Goal: Transaction & Acquisition: Purchase product/service

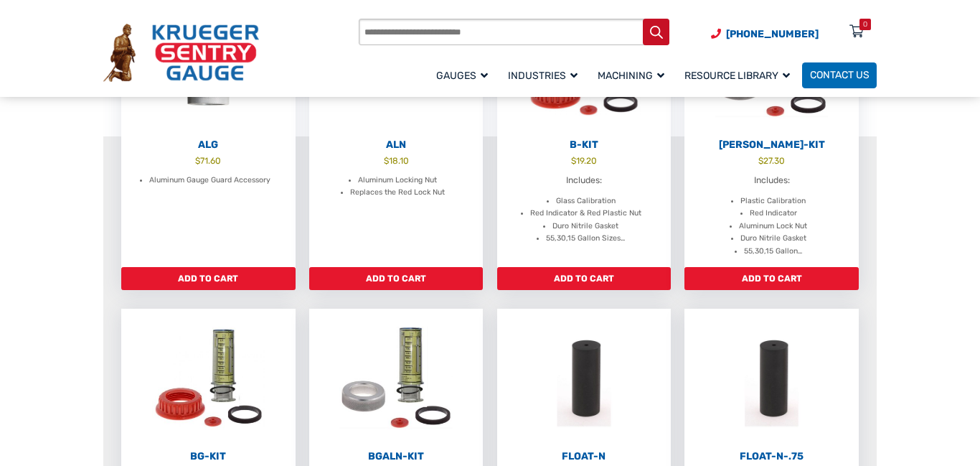
scroll to position [204, 0]
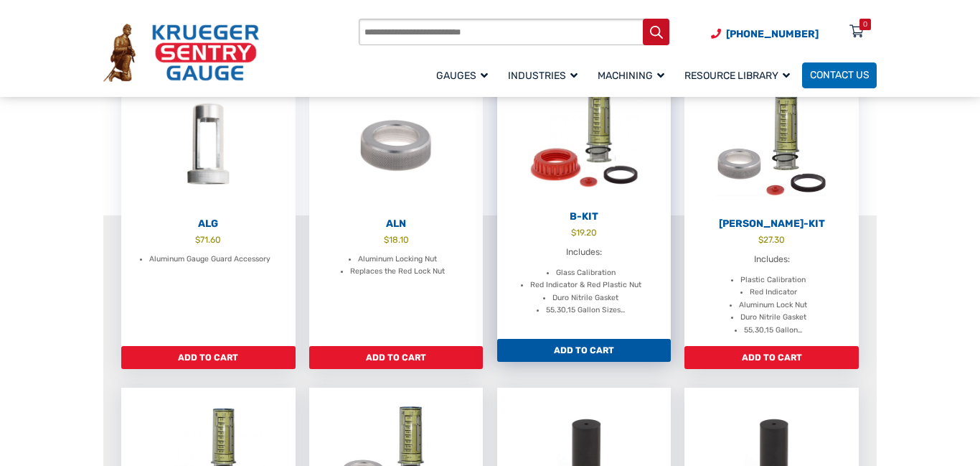
click at [587, 346] on link "Add to cart" at bounding box center [584, 350] width 174 height 23
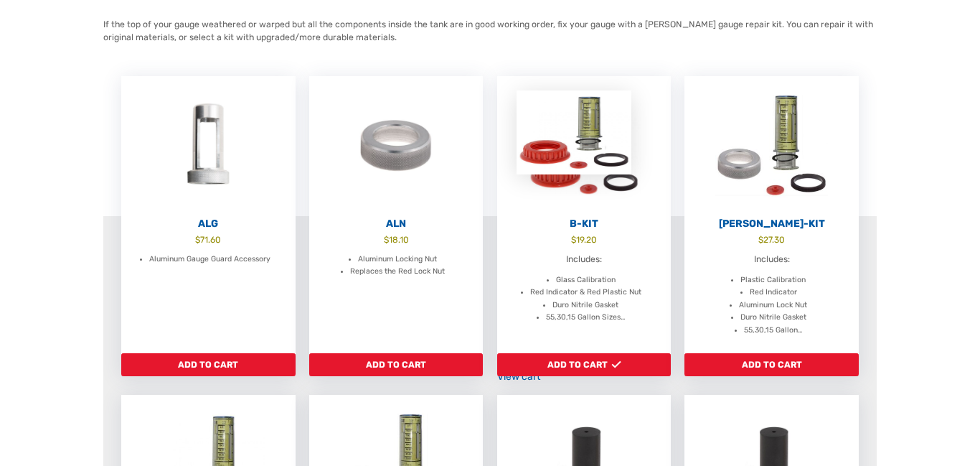
scroll to position [0, 0]
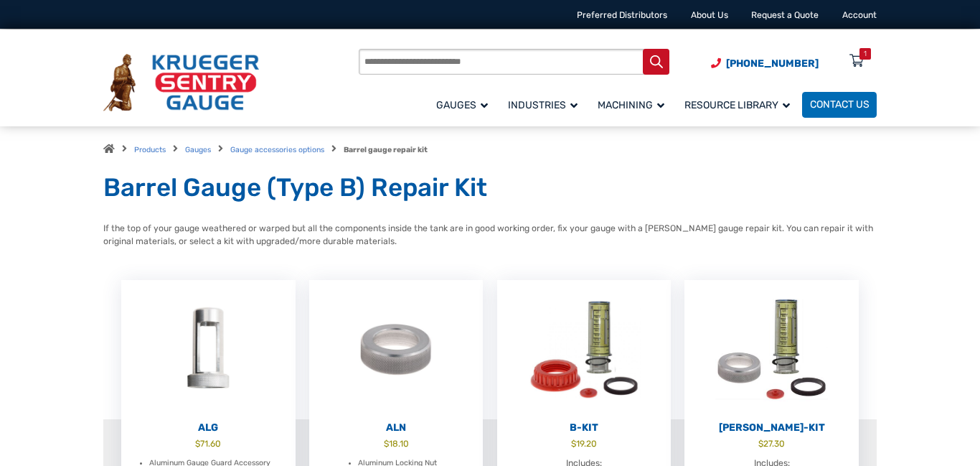
click at [863, 55] on div "1" at bounding box center [865, 53] width 11 height 11
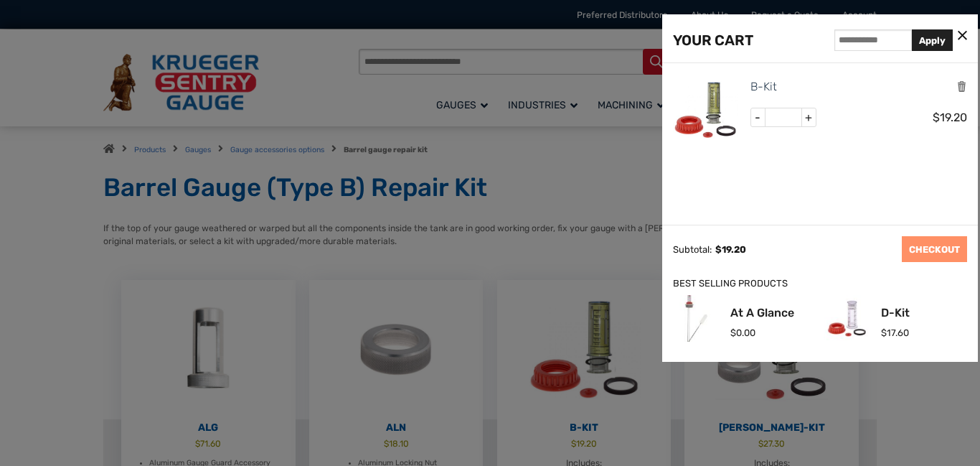
click at [721, 104] on img at bounding box center [705, 110] width 65 height 65
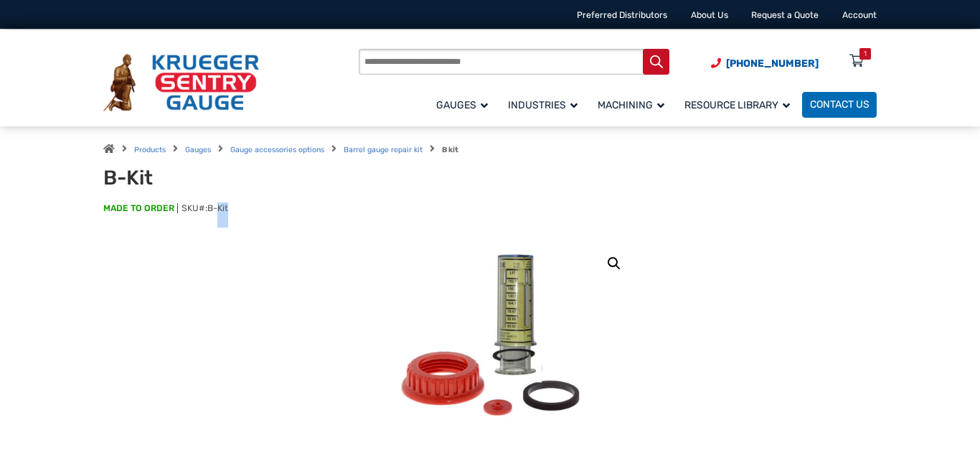
click at [253, 197] on div "B-Kit MADE TO ORDER SKU#: B-Kit" at bounding box center [490, 197] width 774 height 62
drag, startPoint x: 207, startPoint y: 207, endPoint x: 227, endPoint y: 209, distance: 19.4
click at [227, 209] on span "B-Kit" at bounding box center [217, 208] width 21 height 10
copy span "B-Kit"
